Goal: Task Accomplishment & Management: Manage account settings

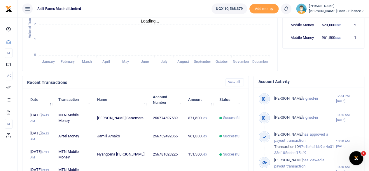
scroll to position [142, 0]
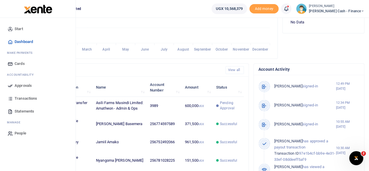
click at [22, 84] on span "Approvals" at bounding box center [23, 86] width 17 height 6
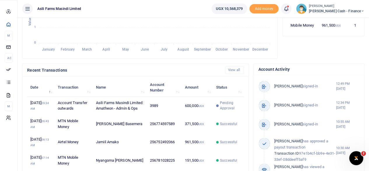
scroll to position [5, 5]
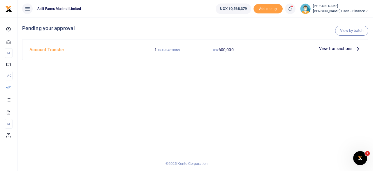
click at [354, 48] on p "View transactions" at bounding box center [340, 48] width 42 height 6
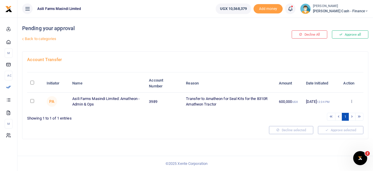
click at [32, 81] on input "\a \a : activate to sort column descending" at bounding box center [32, 83] width 4 height 4
checkbox input "true"
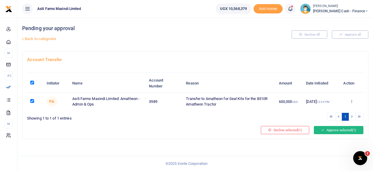
click at [339, 129] on button "Approve selected (1)" at bounding box center [339, 130] width 50 height 8
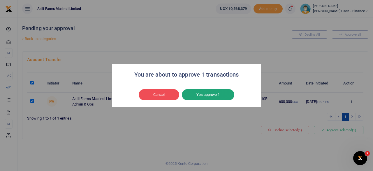
click at [200, 93] on button "Yes approve 1" at bounding box center [208, 94] width 53 height 11
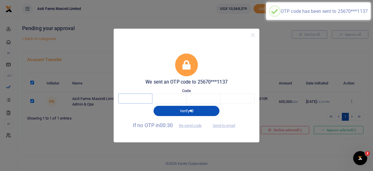
click at [148, 98] on input "text" at bounding box center [135, 98] width 34 height 10
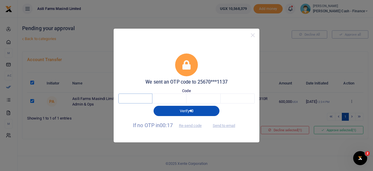
click at [149, 100] on input "text" at bounding box center [135, 98] width 34 height 10
type input "2"
type input "3"
type input "1"
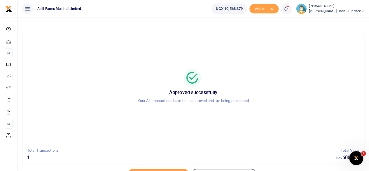
click at [361, 11] on icon at bounding box center [363, 11] width 4 height 4
click at [341, 52] on link "Logout" at bounding box center [323, 53] width 46 height 8
